Goal: Task Accomplishment & Management: Manage account settings

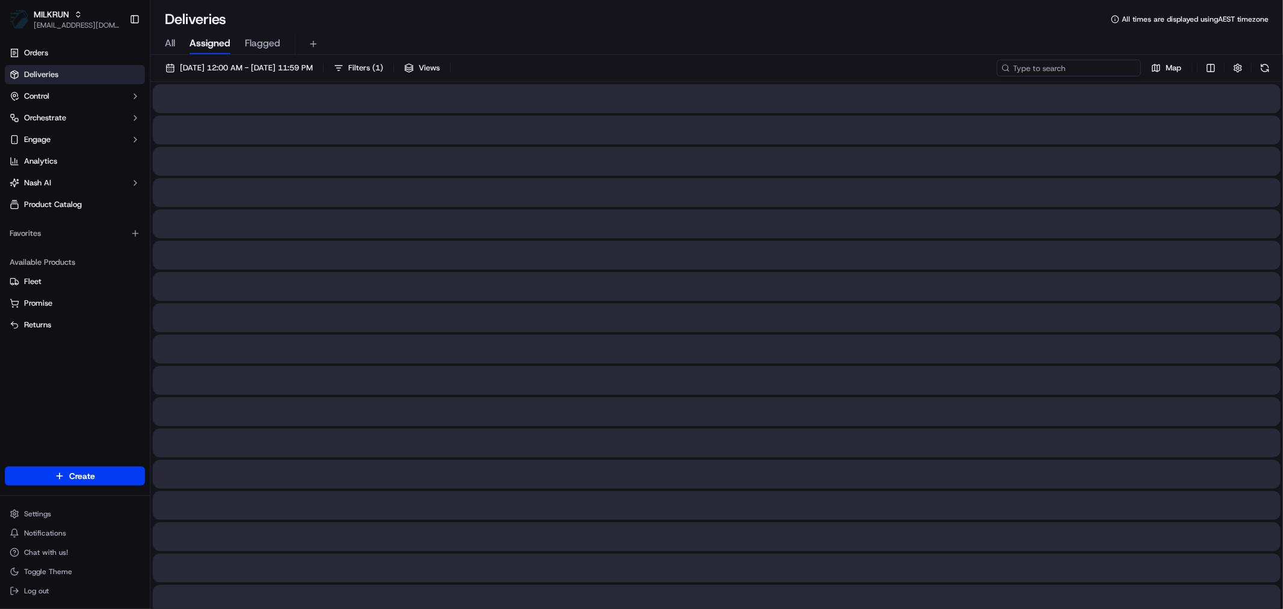
click at [1068, 69] on input at bounding box center [1068, 68] width 144 height 17
paste input "6e975ba7-56cf-4b7b-9359-a9214cfc7967"
type input "6e975ba7-56cf-4b7b-9359-a9214cfc7967"
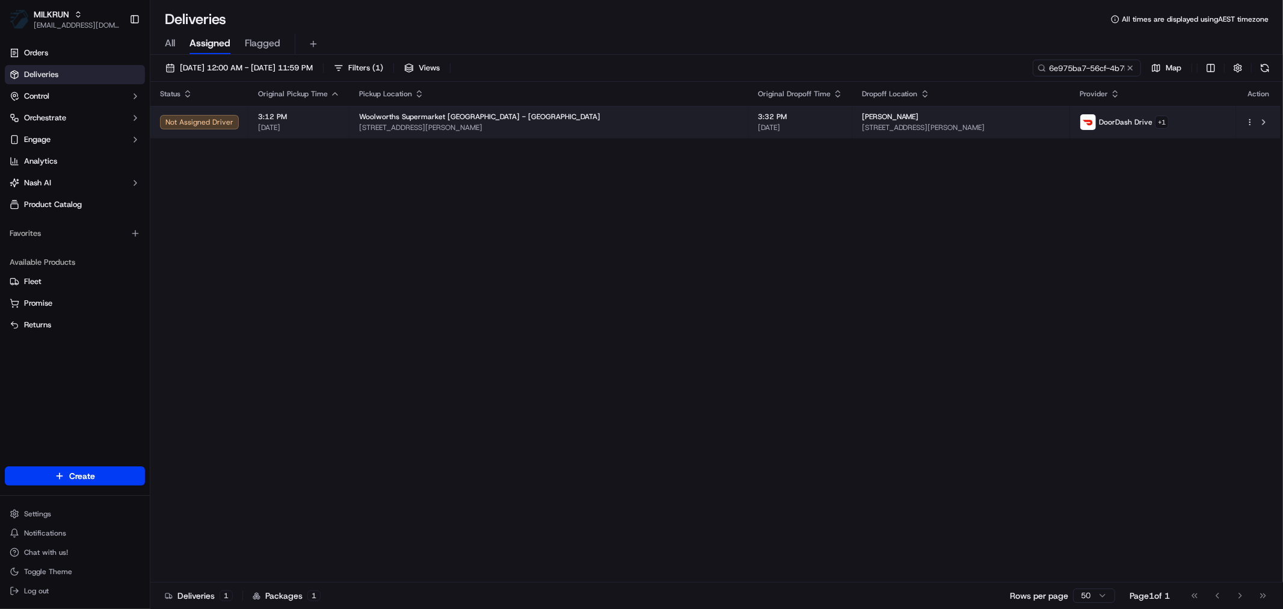
drag, startPoint x: 787, startPoint y: 114, endPoint x: 722, endPoint y: 116, distance: 64.4
click at [852, 116] on td "[PERSON_NAME] [STREET_ADDRESS][PERSON_NAME]" at bounding box center [961, 122] width 218 height 32
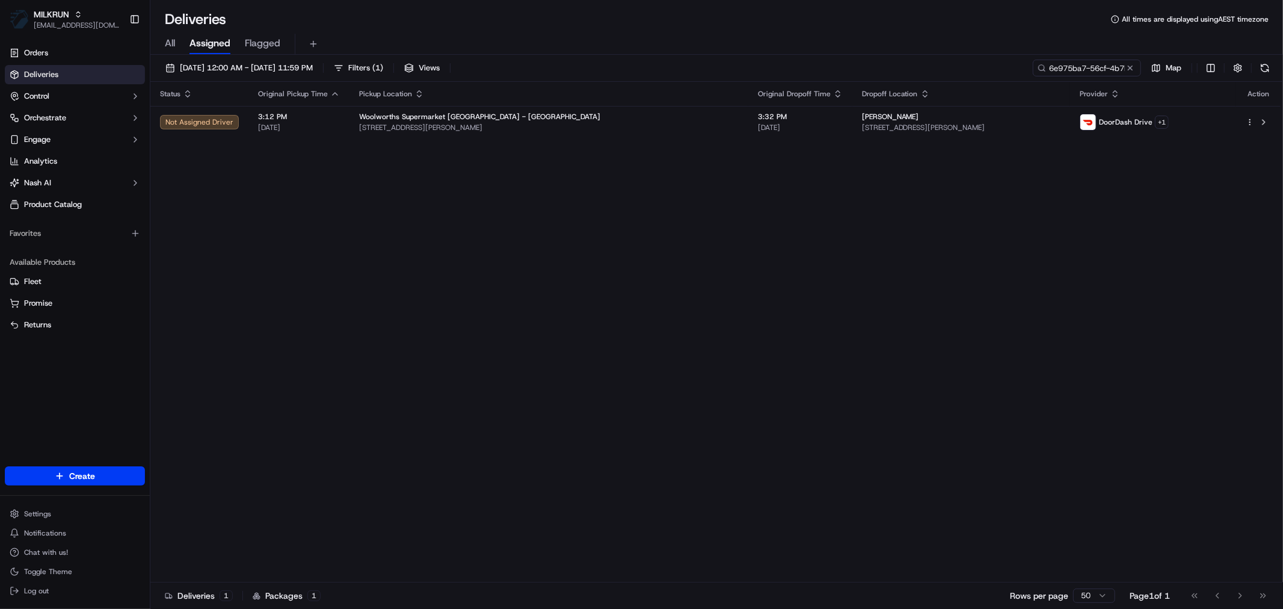
copy span "[PERSON_NAME]"
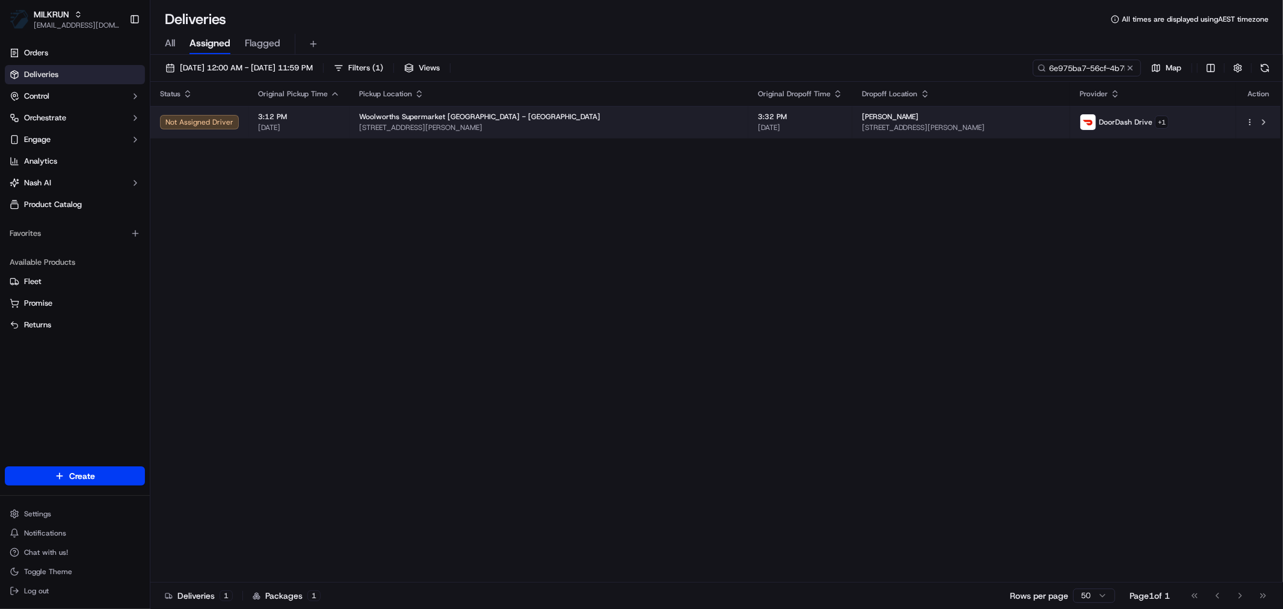
click at [542, 116] on div "Woolworths Supermarket NZ - Newtown" at bounding box center [548, 117] width 379 height 10
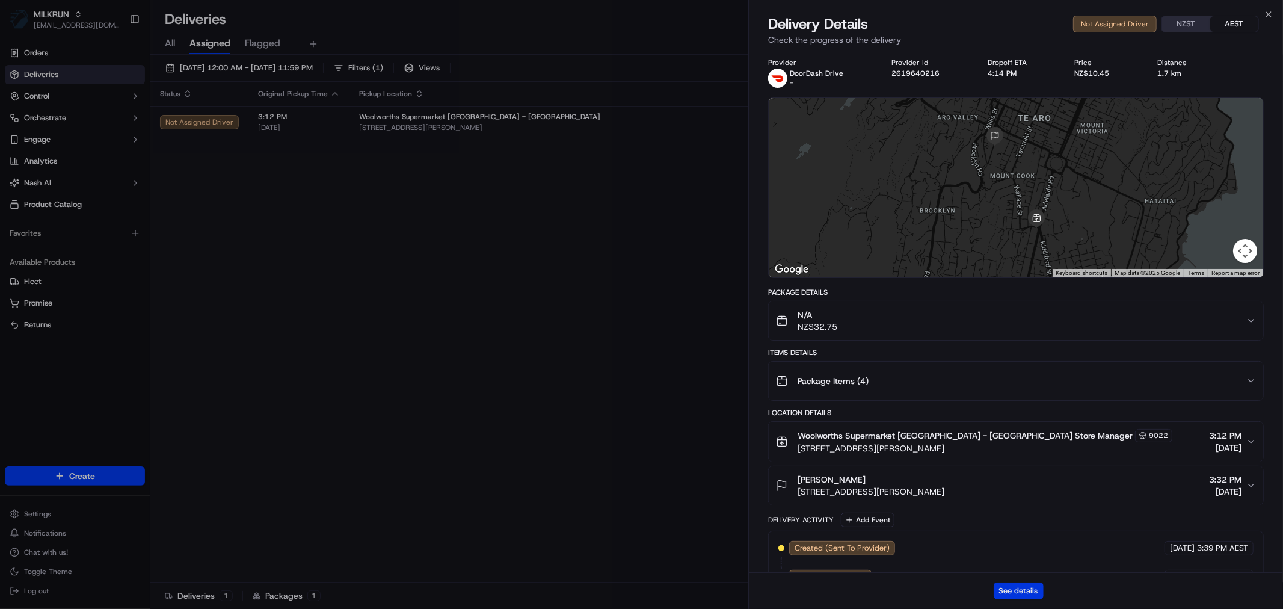
click at [1018, 587] on button "See details" at bounding box center [1018, 590] width 50 height 17
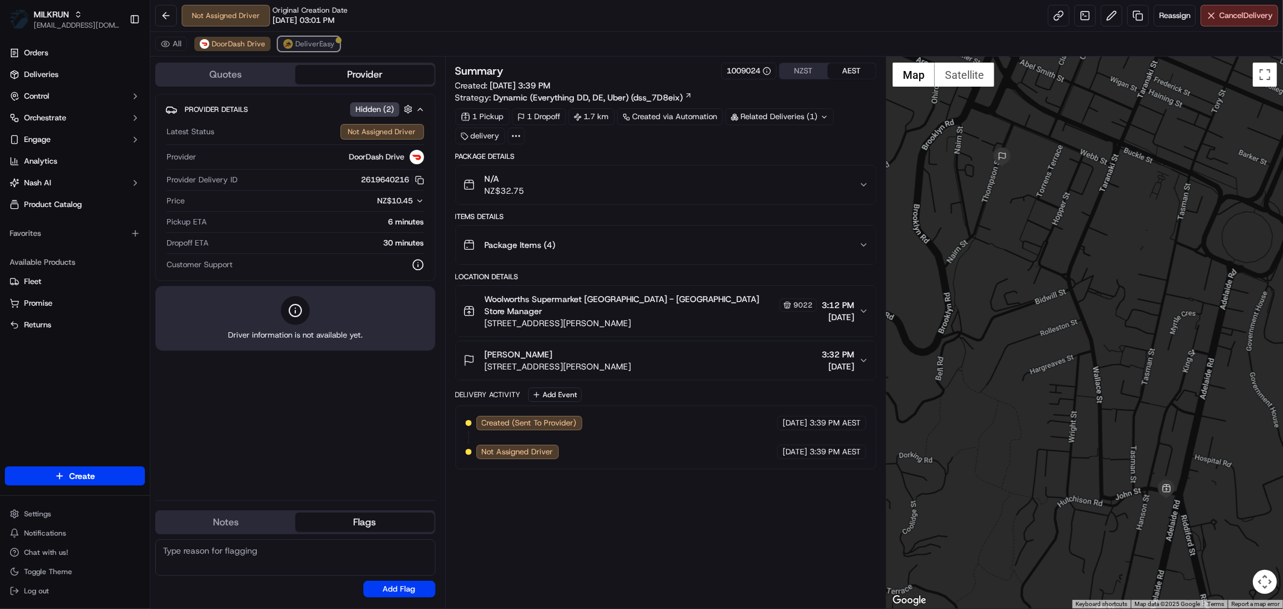
click at [302, 43] on span "DeliverEasy" at bounding box center [314, 44] width 39 height 10
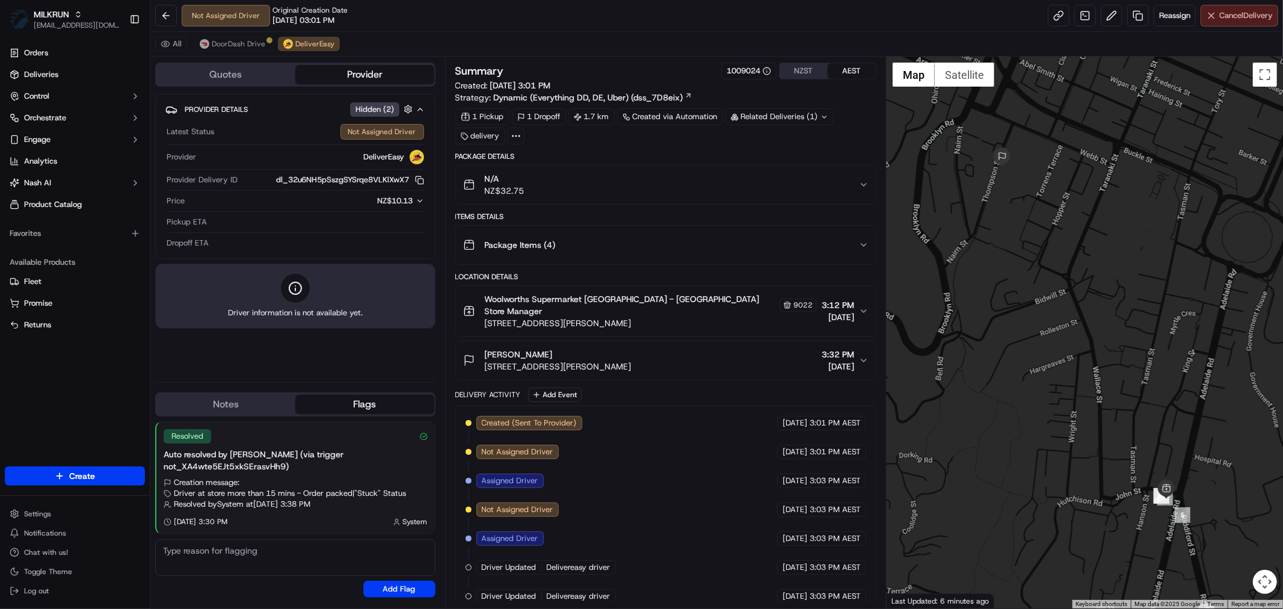
click at [1224, 20] on span "Cancel Delivery" at bounding box center [1246, 15] width 54 height 11
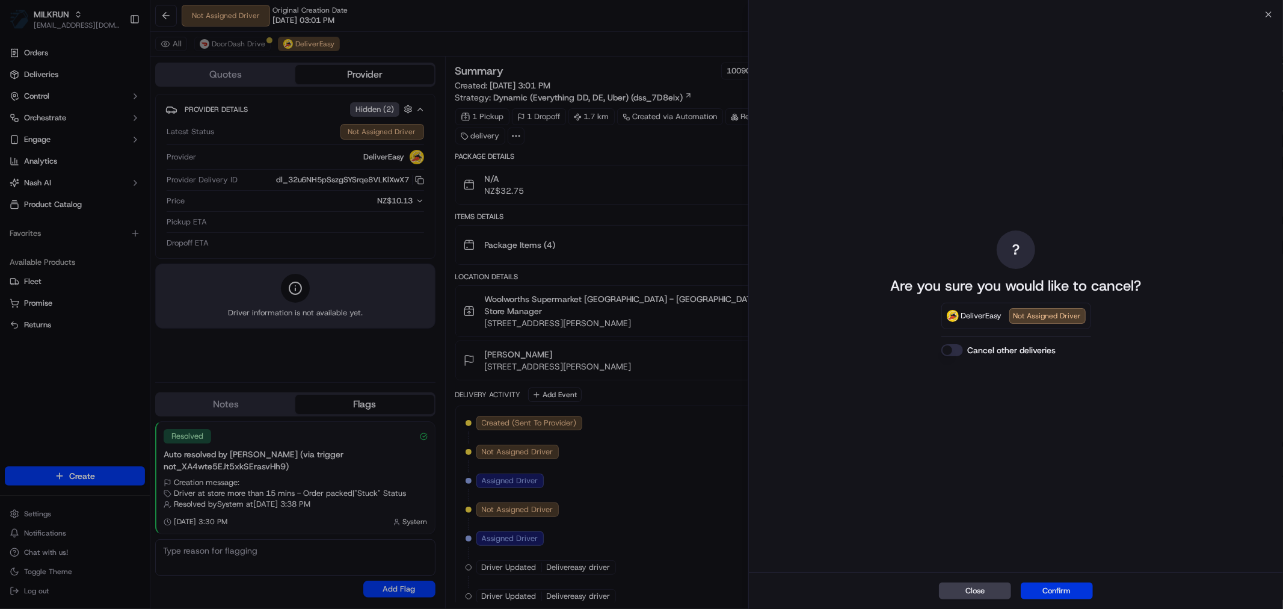
click at [1048, 596] on button "Confirm" at bounding box center [1057, 590] width 72 height 17
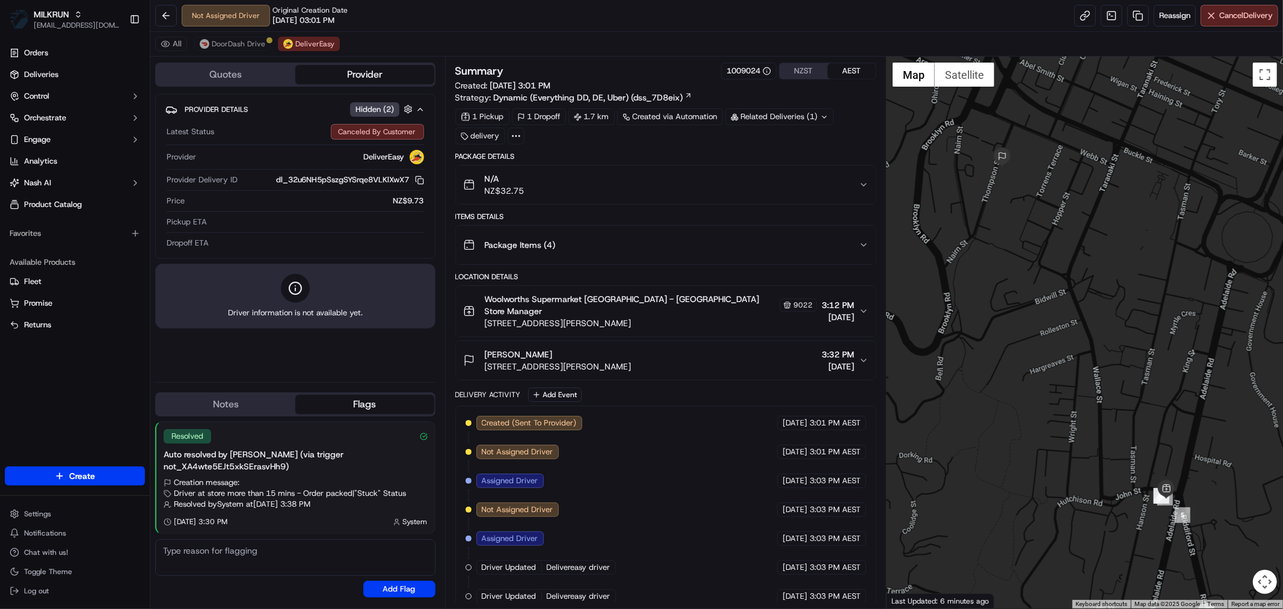
drag, startPoint x: 566, startPoint y: 346, endPoint x: 481, endPoint y: 351, distance: 85.6
click at [481, 351] on div "[PERSON_NAME] [STREET_ADDRESS][PERSON_NAME]" at bounding box center [547, 360] width 168 height 24
copy span "button"
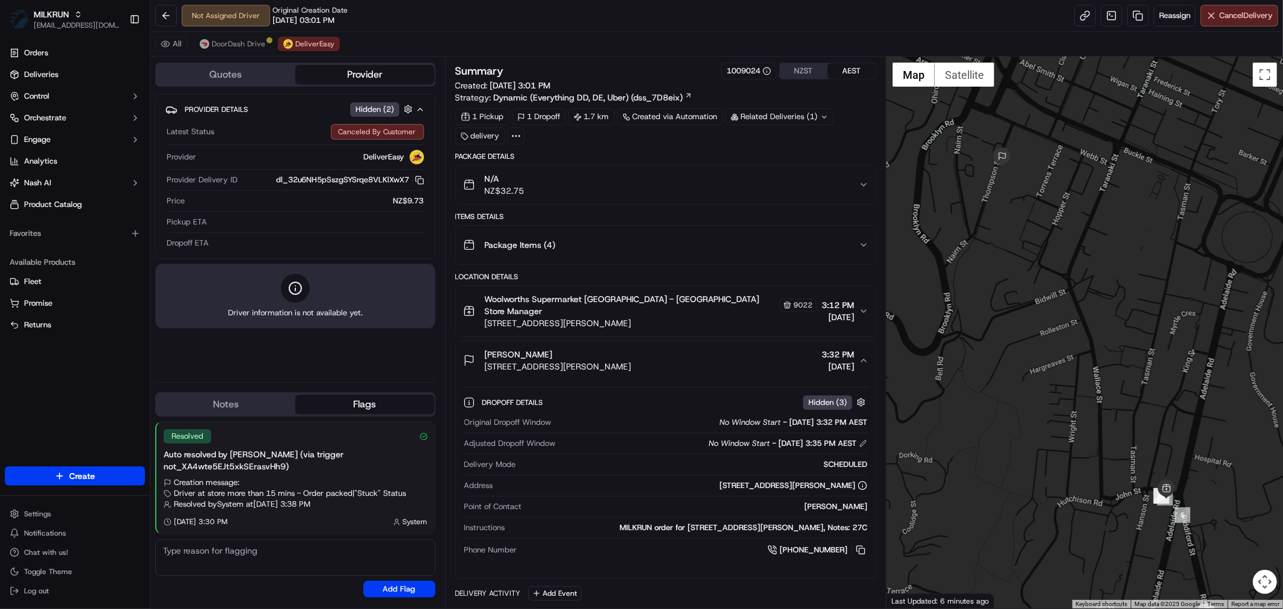
click at [855, 348] on div "[PERSON_NAME] [STREET_ADDRESS][PERSON_NAME] 3:32 PM [DATE]" at bounding box center [661, 360] width 396 height 24
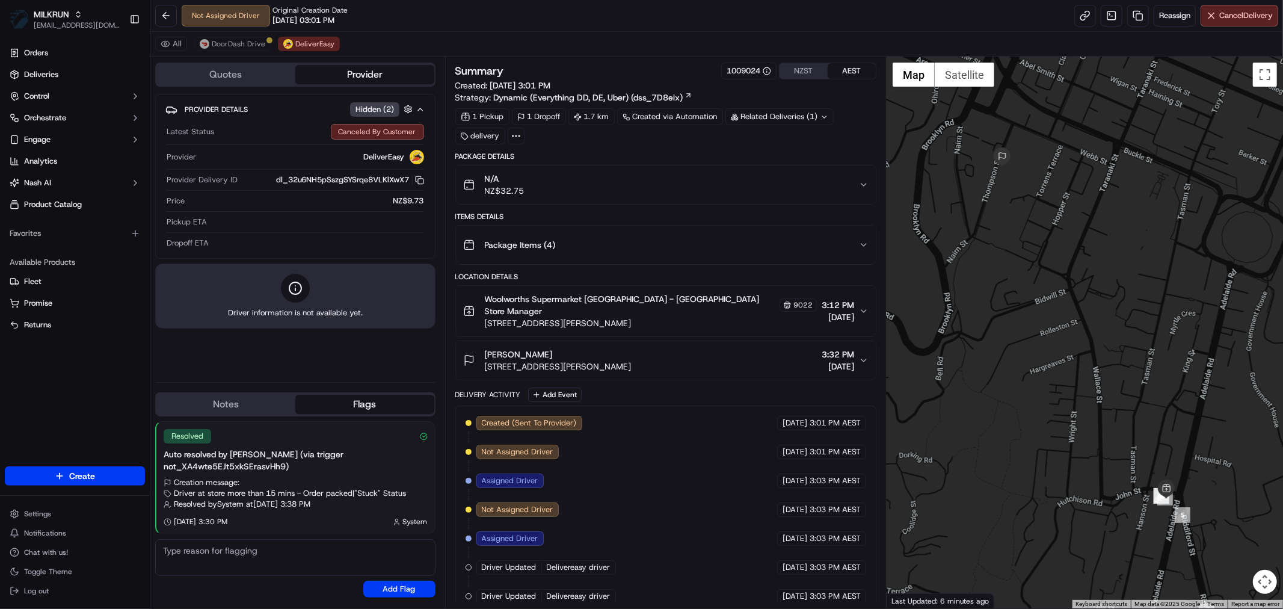
drag, startPoint x: 565, startPoint y: 345, endPoint x: 481, endPoint y: 349, distance: 84.3
click at [481, 349] on div "[PERSON_NAME] [STREET_ADDRESS][PERSON_NAME]" at bounding box center [547, 360] width 168 height 24
copy span "[PERSON_NAME]"
click at [230, 42] on span "DoorDash Drive" at bounding box center [239, 44] width 54 height 10
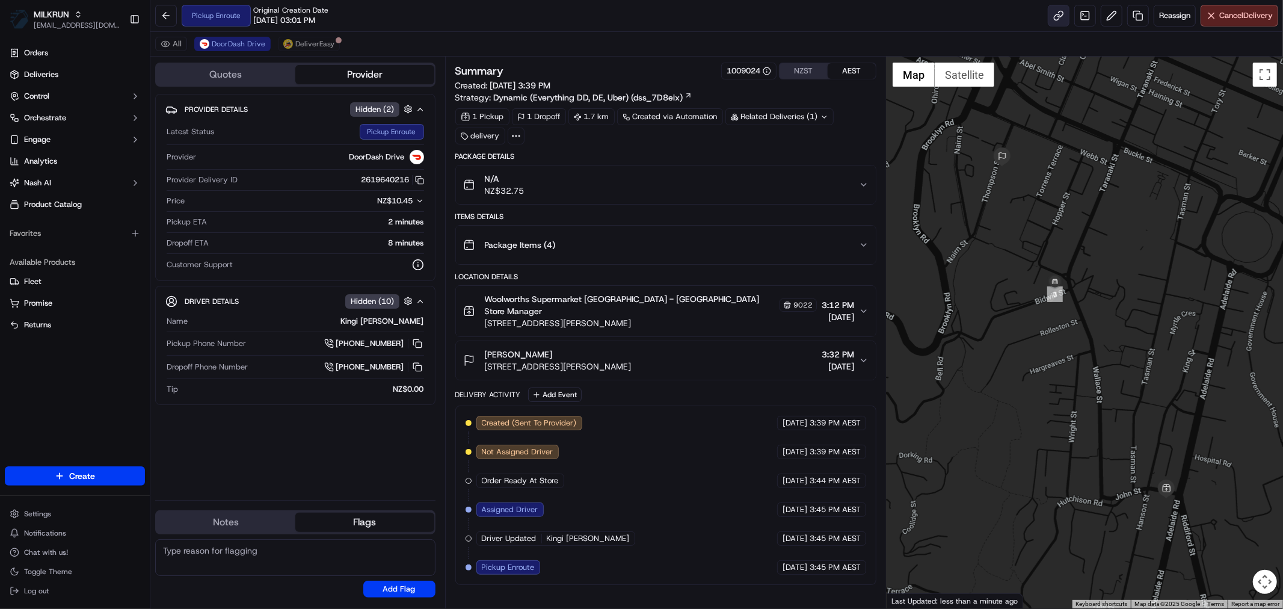
click at [1052, 10] on link at bounding box center [1059, 16] width 22 height 22
